Goal: Find specific page/section: Find specific page/section

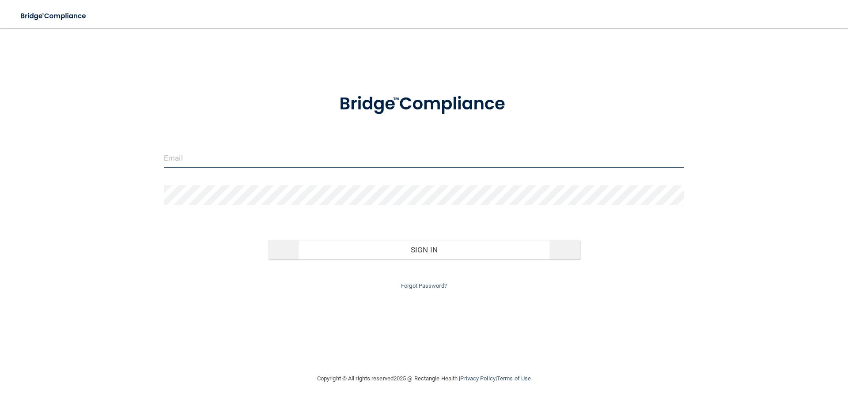
type input "[EMAIL_ADDRESS][DOMAIN_NAME]"
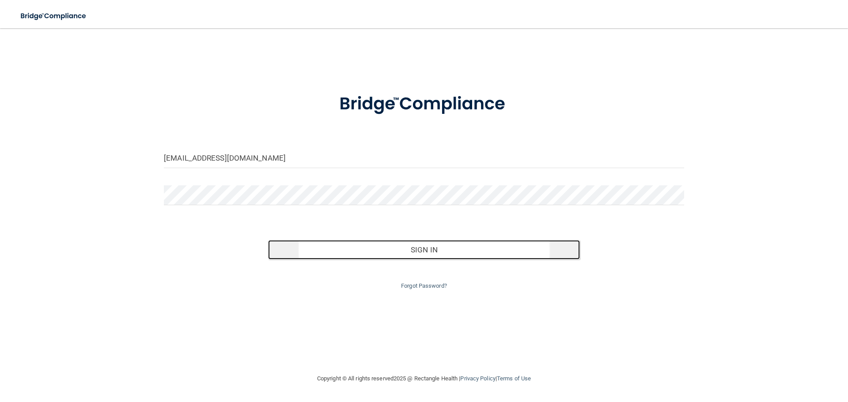
click at [414, 249] on button "Sign In" at bounding box center [424, 249] width 312 height 19
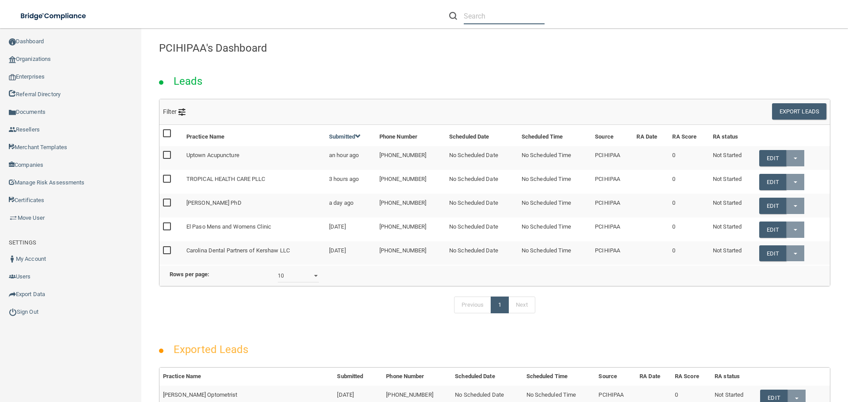
click at [477, 16] on input "text" at bounding box center [504, 16] width 81 height 16
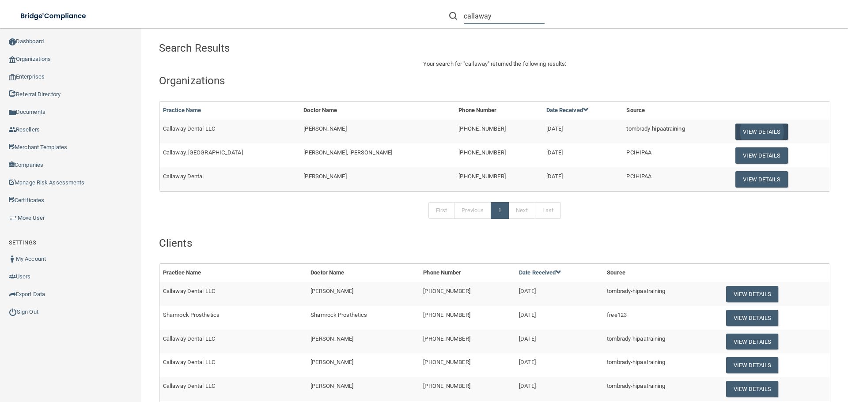
type input "callaway"
click at [735, 127] on button "View Details" at bounding box center [761, 132] width 52 height 16
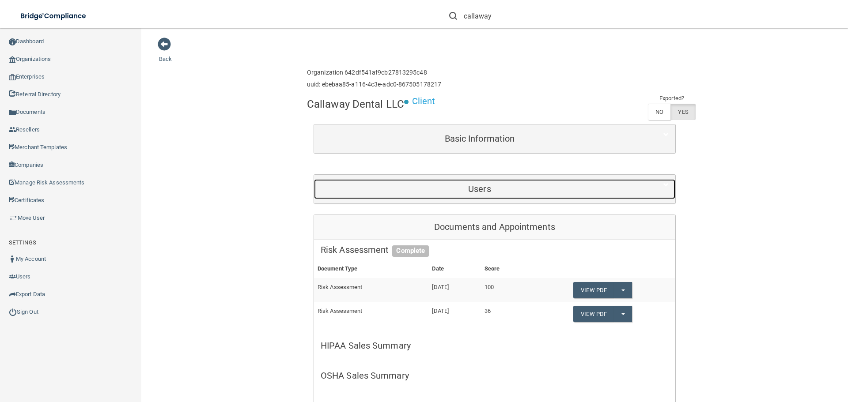
click at [489, 191] on h5 "Users" at bounding box center [480, 189] width 318 height 10
